Goal: Check status: Check status

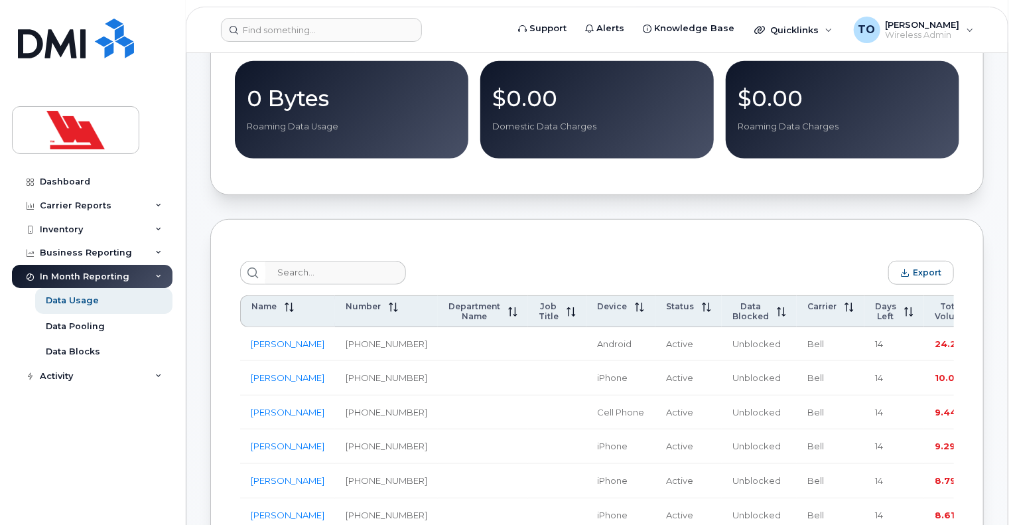
scroll to position [332, 0]
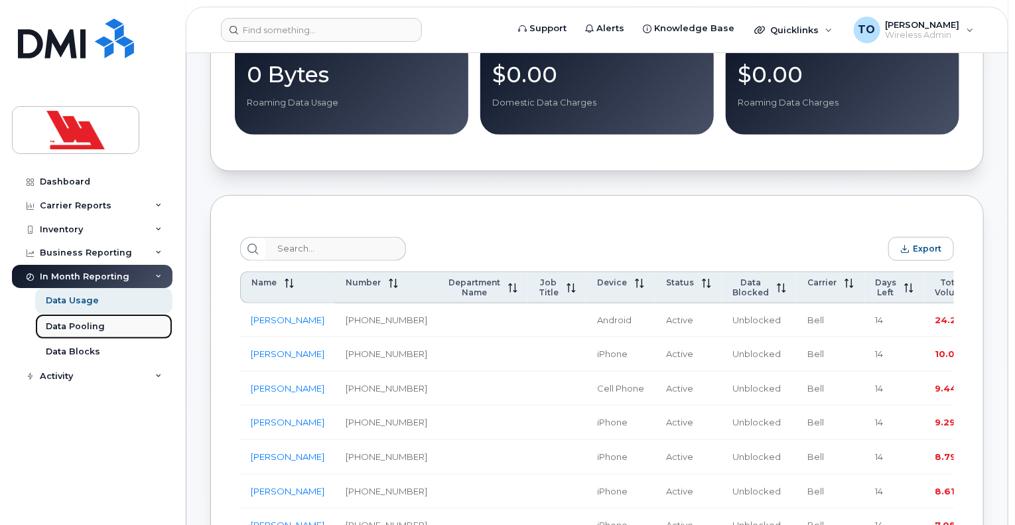
click at [72, 326] on div "Data Pooling" at bounding box center [75, 326] width 59 height 12
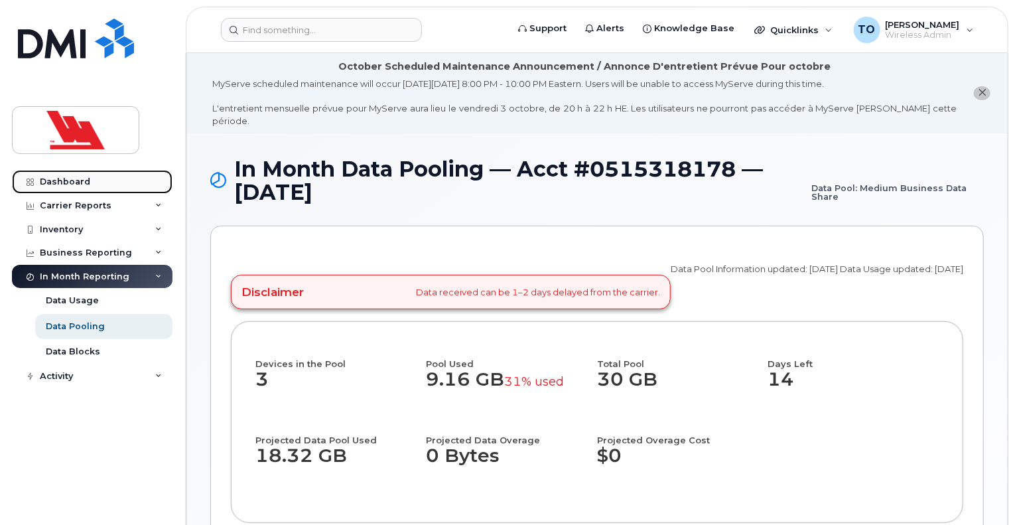
click at [56, 180] on div "Dashboard" at bounding box center [65, 181] width 50 height 11
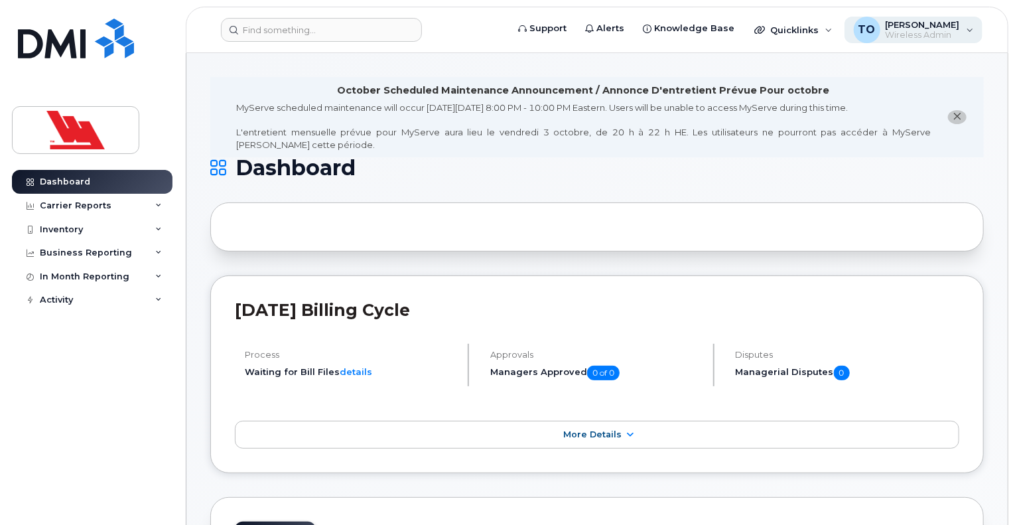
click at [967, 26] on div "TO Trudy Oates Wireless Admin" at bounding box center [914, 30] width 139 height 27
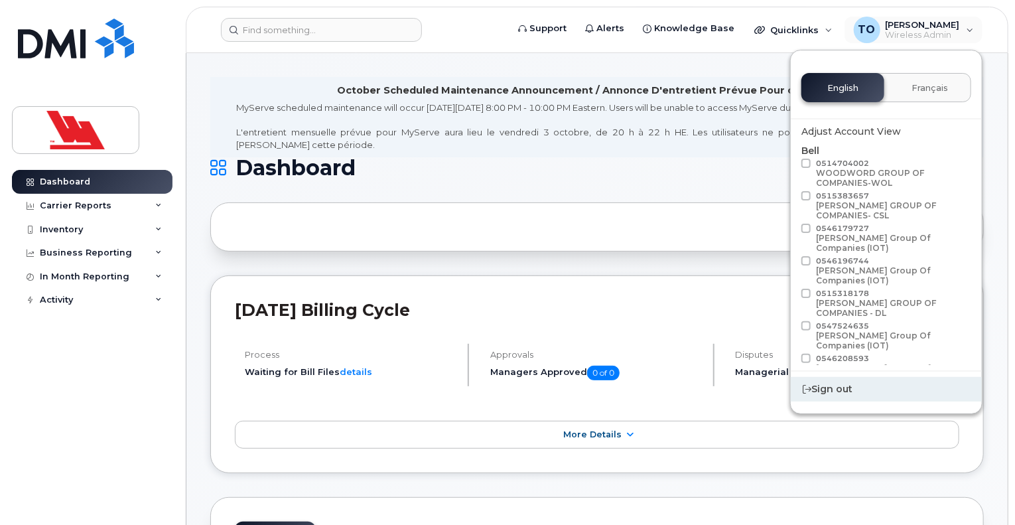
click at [833, 391] on div "Sign out" at bounding box center [886, 389] width 191 height 25
